Goal: Use online tool/utility: Utilize a website feature to perform a specific function

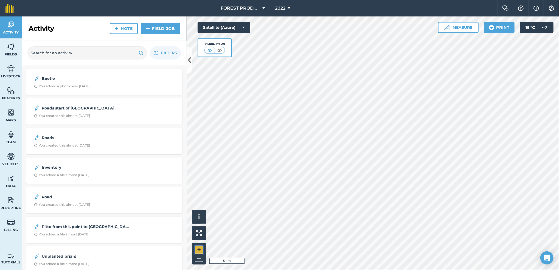
click at [200, 247] on button "+" at bounding box center [199, 250] width 8 height 8
click at [199, 258] on button "–" at bounding box center [199, 258] width 8 height 8
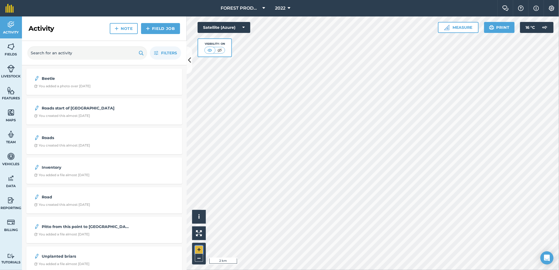
click at [197, 249] on button "+" at bounding box center [199, 250] width 8 height 8
click at [195, 248] on button "+" at bounding box center [199, 250] width 8 height 8
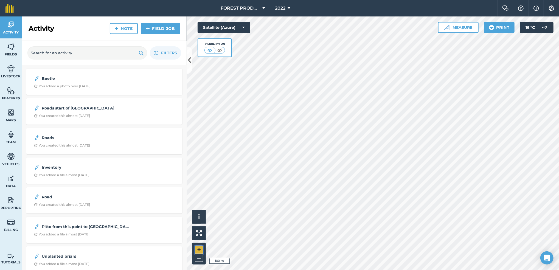
click at [195, 248] on button "+" at bounding box center [199, 250] width 8 height 8
click at [290, 7] on icon at bounding box center [289, 8] width 3 height 7
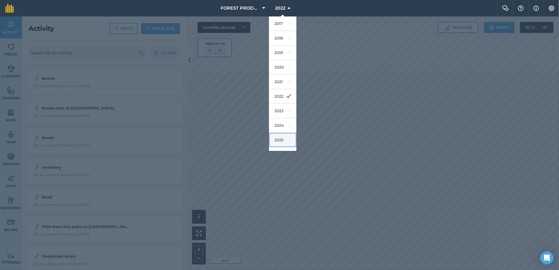
click at [276, 140] on link "2025" at bounding box center [282, 140] width 27 height 15
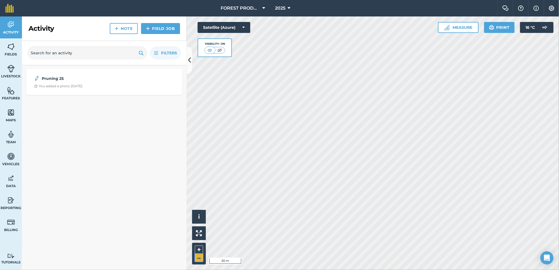
click at [199, 260] on button "–" at bounding box center [199, 258] width 8 height 8
click at [200, 248] on button "+" at bounding box center [199, 250] width 8 height 8
click at [459, 25] on button "Measure" at bounding box center [458, 27] width 41 height 11
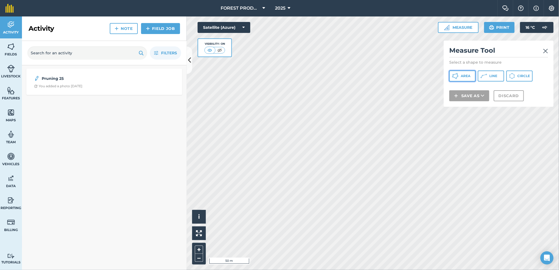
click at [465, 74] on span "Area" at bounding box center [466, 76] width 10 height 4
